Goal: Task Accomplishment & Management: Manage account settings

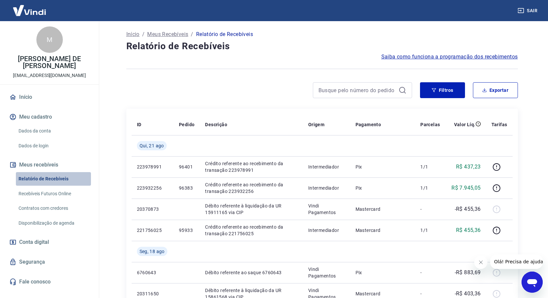
click at [46, 179] on link "Relatório de Recebíveis" at bounding box center [53, 179] width 75 height 14
click at [31, 8] on img at bounding box center [29, 10] width 43 height 20
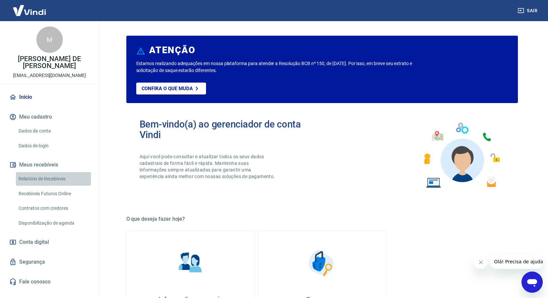
click at [57, 176] on link "Relatório de Recebíveis" at bounding box center [53, 179] width 75 height 14
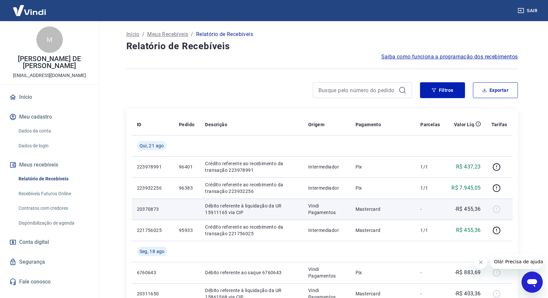
click at [354, 205] on td "Mastercard" at bounding box center [382, 209] width 65 height 21
click at [501, 209] on div at bounding box center [500, 209] width 16 height 11
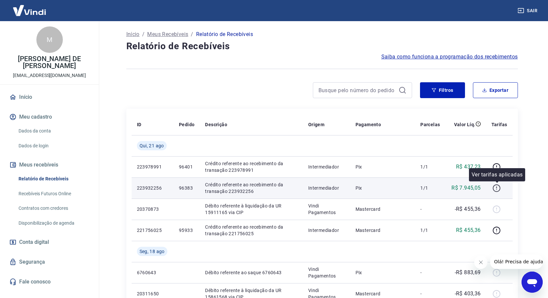
click at [498, 189] on icon "button" at bounding box center [497, 188] width 8 height 8
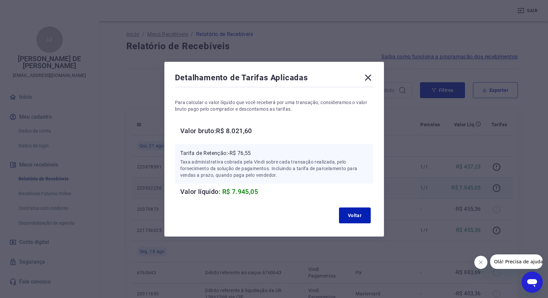
click at [371, 79] on icon at bounding box center [368, 77] width 11 height 11
